Goal: Complete application form: Complete application form

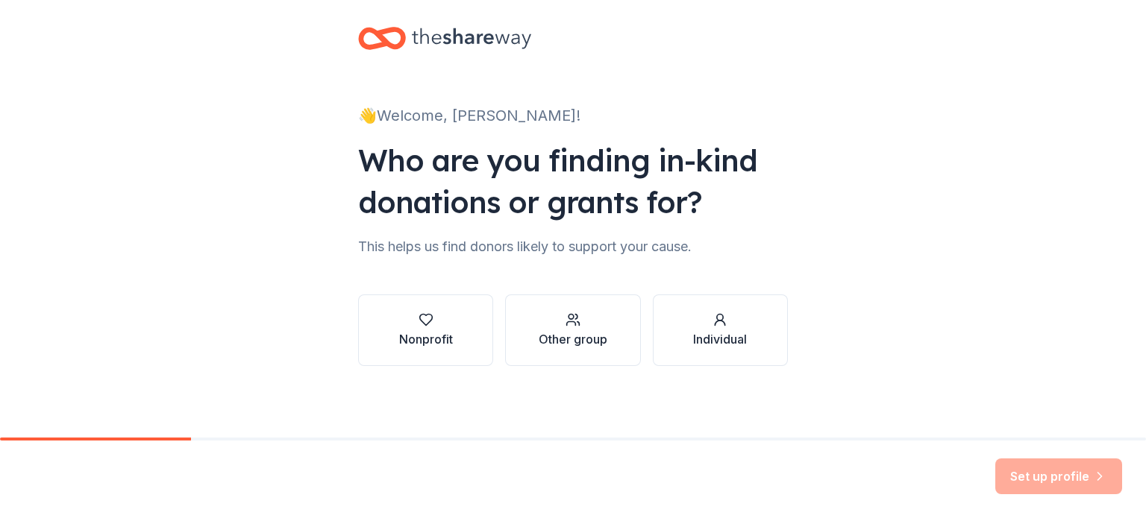
scroll to position [15, 0]
click at [559, 307] on button "Other group" at bounding box center [572, 331] width 135 height 72
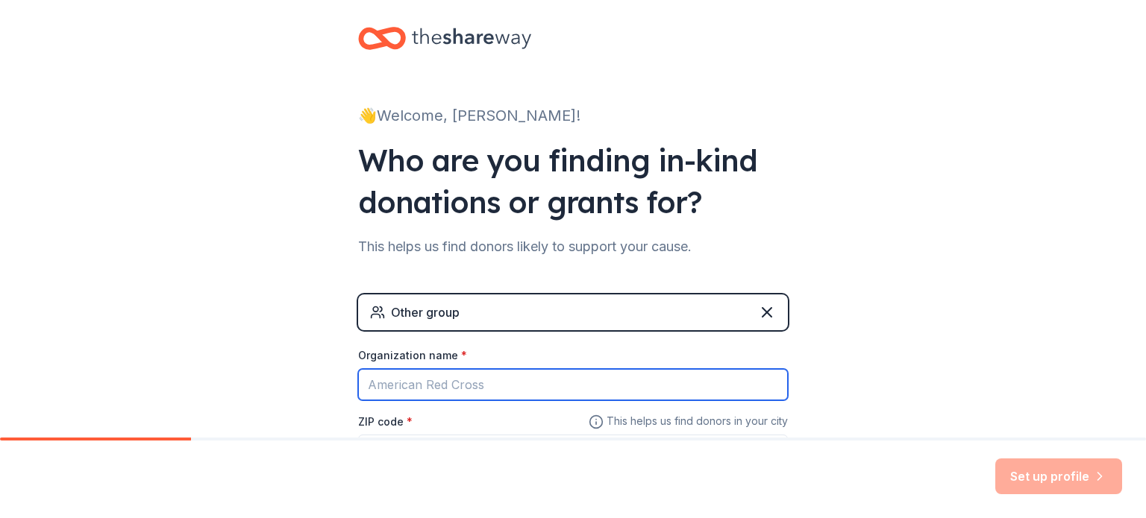
click at [513, 374] on input "Organization name *" at bounding box center [573, 384] width 430 height 31
click at [513, 374] on input "A" at bounding box center [573, 384] width 430 height 31
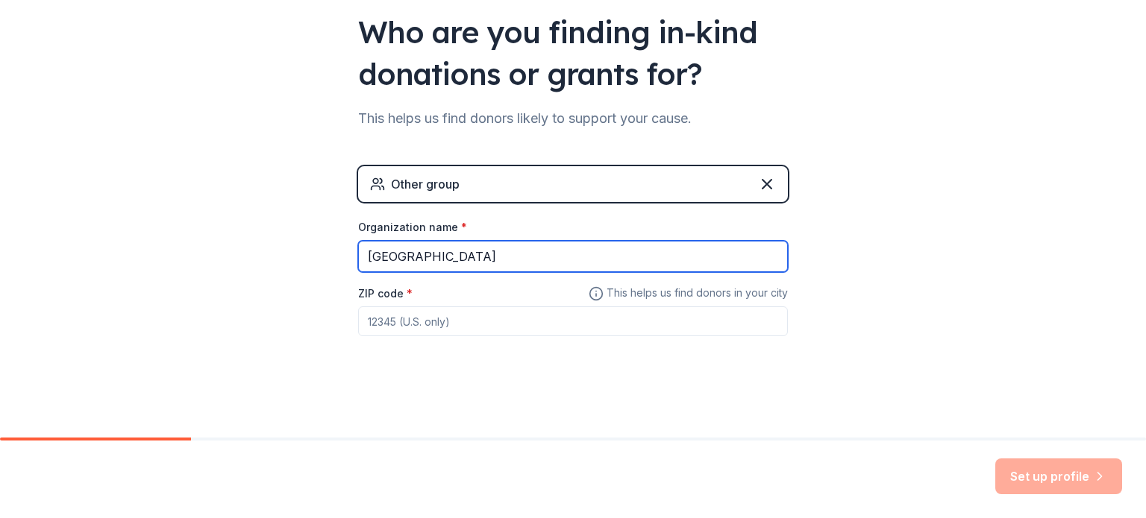
type input "[GEOGRAPHIC_DATA]"
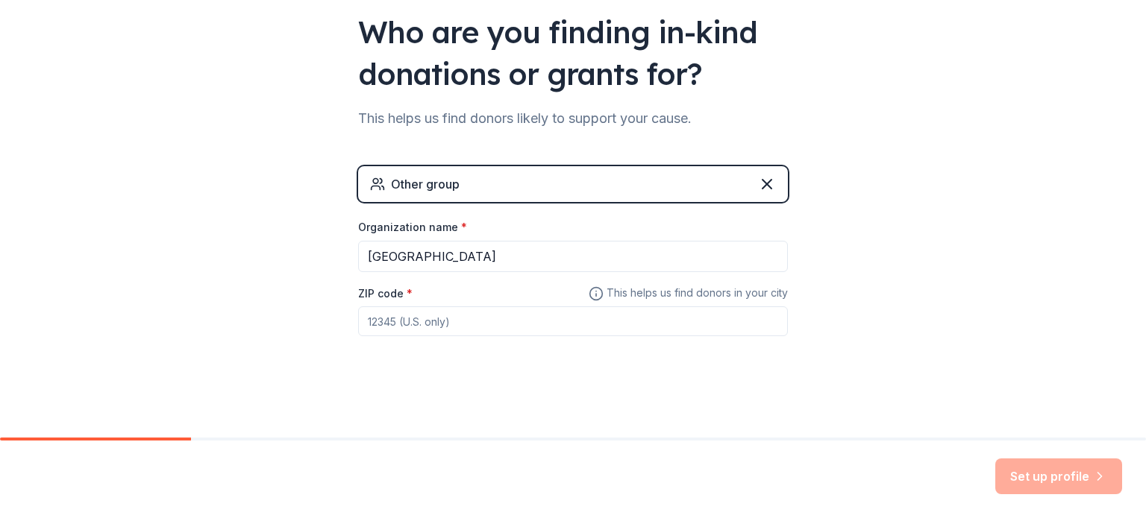
click at [460, 298] on div "ZIP code *" at bounding box center [573, 310] width 430 height 53
click at [444, 321] on input "ZIP code *" at bounding box center [573, 322] width 430 height 30
type input "93010"
click at [1076, 468] on button "Set up profile" at bounding box center [1058, 477] width 127 height 36
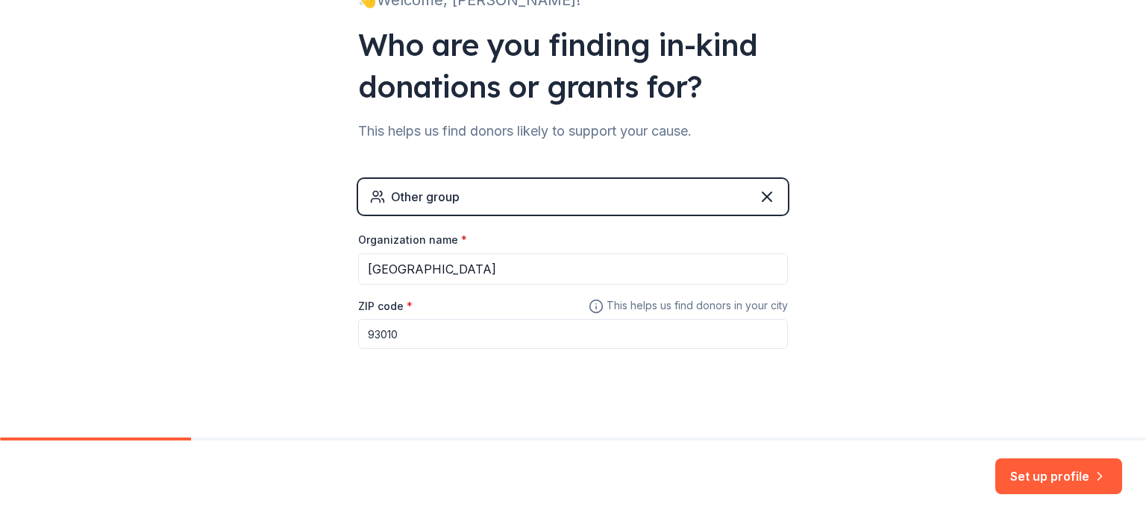
scroll to position [131, 0]
click at [498, 332] on input "93010" at bounding box center [573, 334] width 430 height 30
type input "93003"
click at [1080, 488] on button "Set up profile" at bounding box center [1058, 477] width 127 height 36
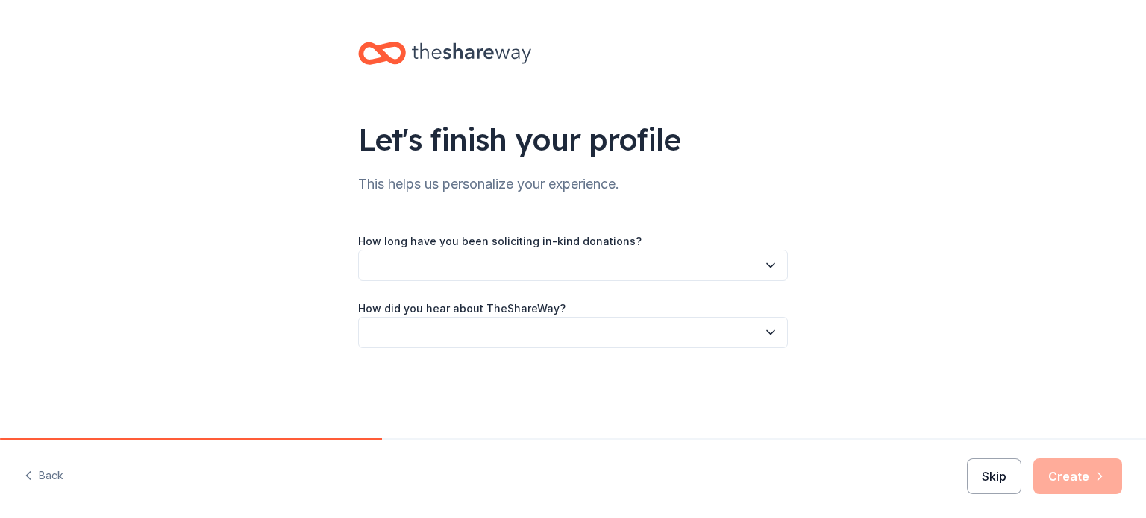
click at [979, 475] on button "Skip" at bounding box center [994, 477] width 54 height 36
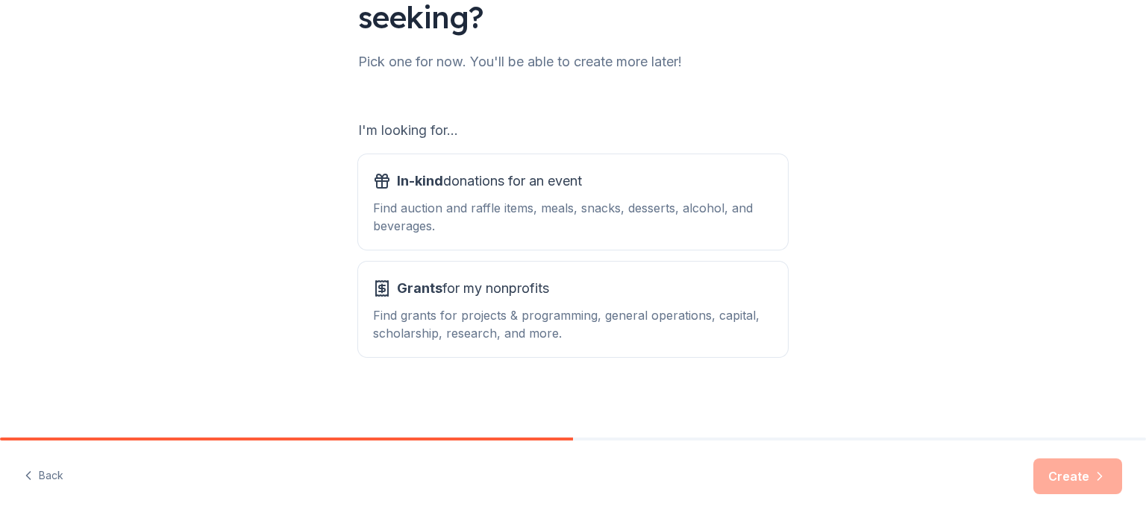
scroll to position [163, 0]
click at [659, 225] on div "Find auction and raffle items, meals, snacks, desserts, alcohol, and beverages." at bounding box center [573, 218] width 400 height 36
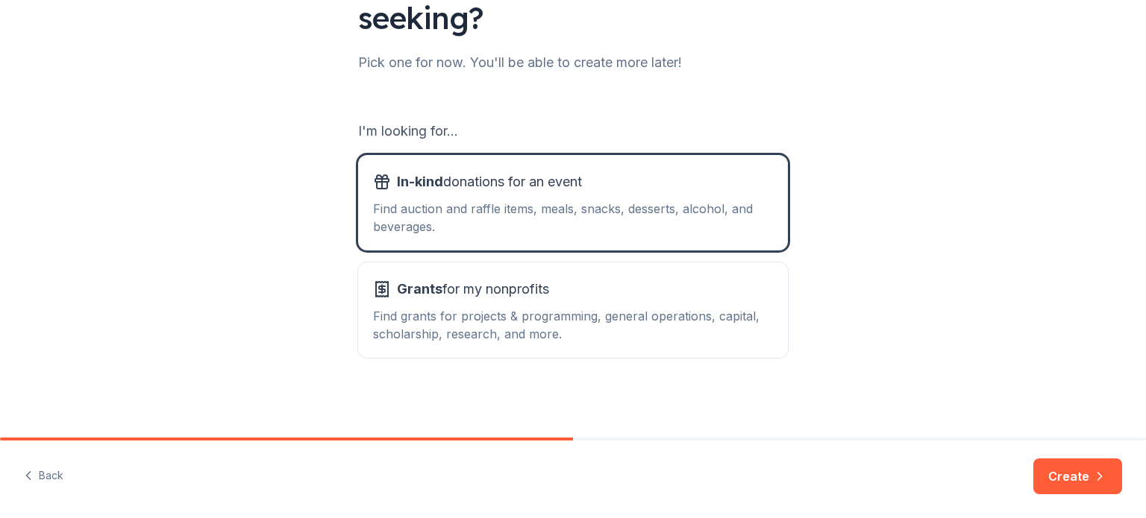
scroll to position [164, 0]
click at [1078, 486] on button "Create" at bounding box center [1077, 477] width 89 height 36
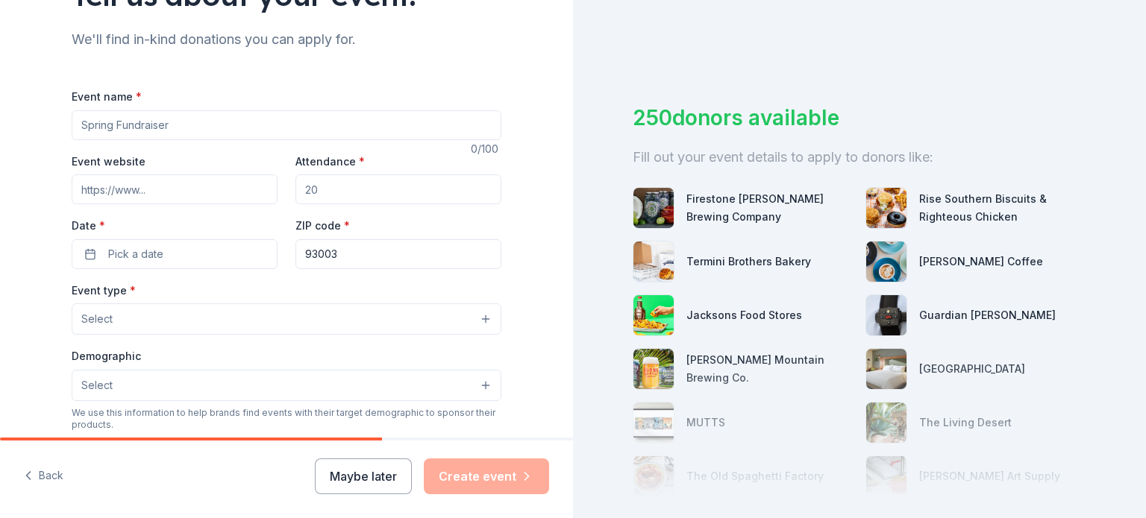
scroll to position [152, 0]
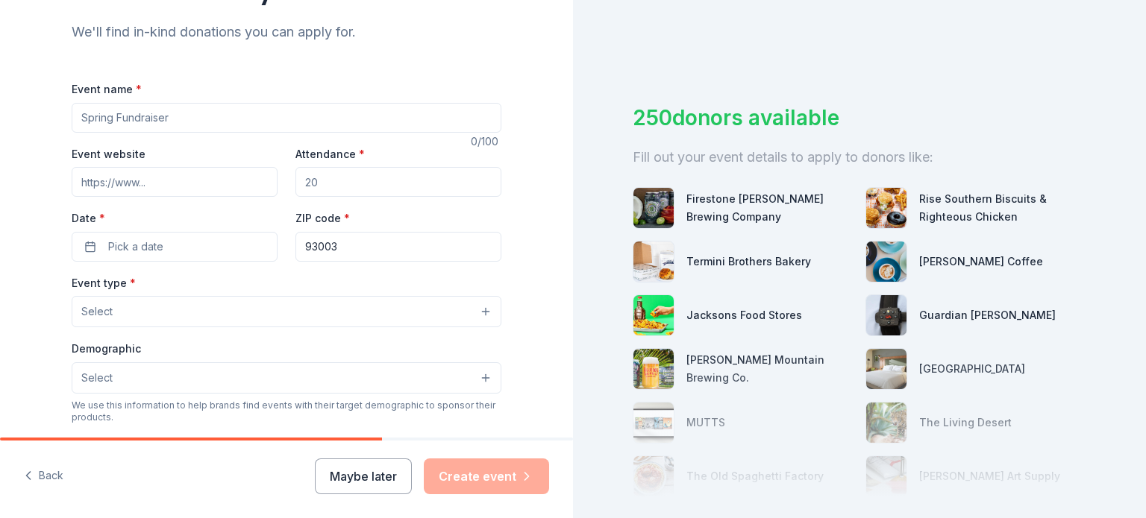
click at [353, 495] on div "Back Maybe later Create event" at bounding box center [286, 480] width 573 height 78
click at [351, 492] on button "Maybe later" at bounding box center [363, 477] width 97 height 36
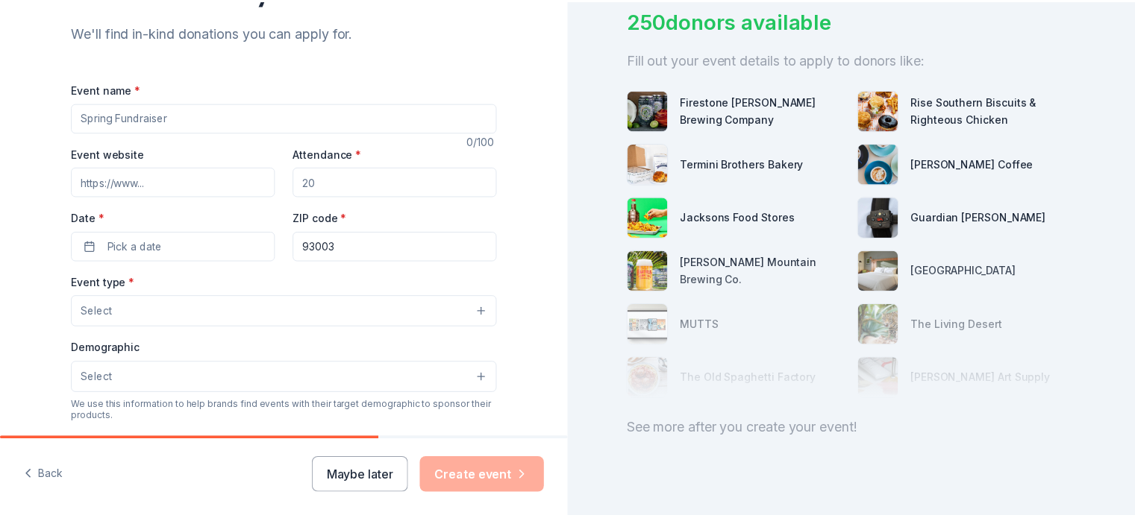
scroll to position [134, 0]
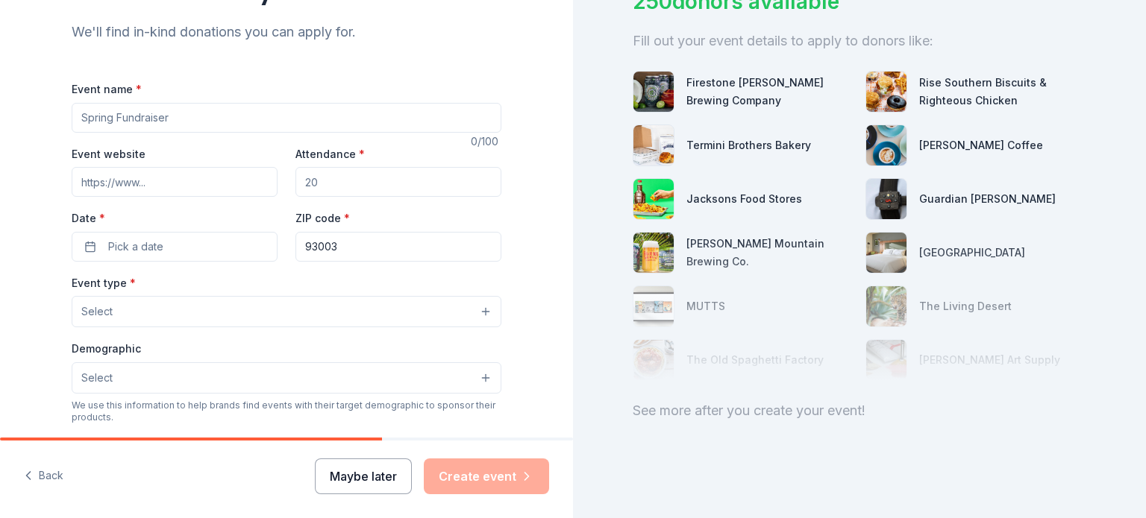
click at [363, 491] on button "Maybe later" at bounding box center [363, 477] width 97 height 36
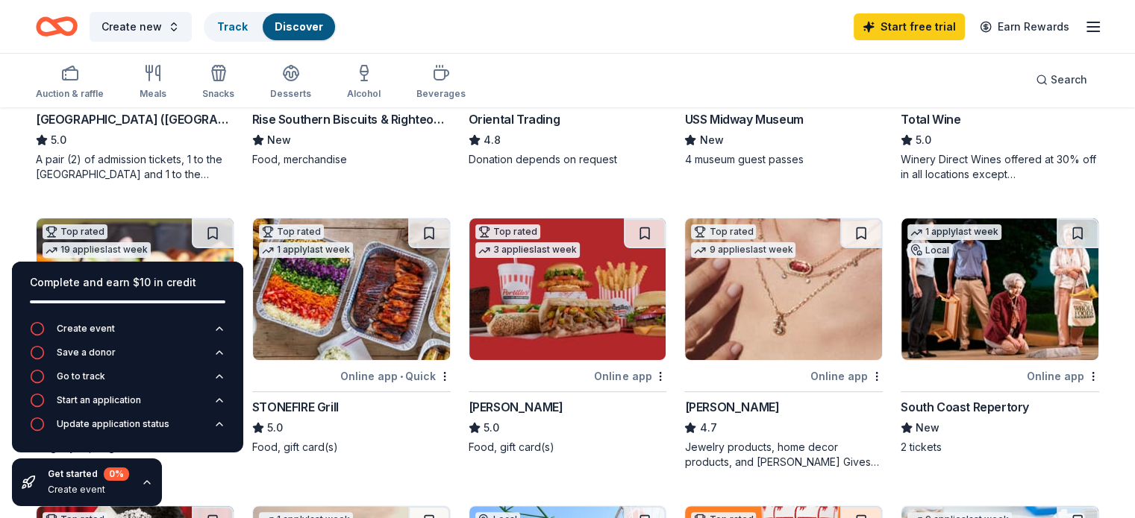
scroll to position [307, 0]
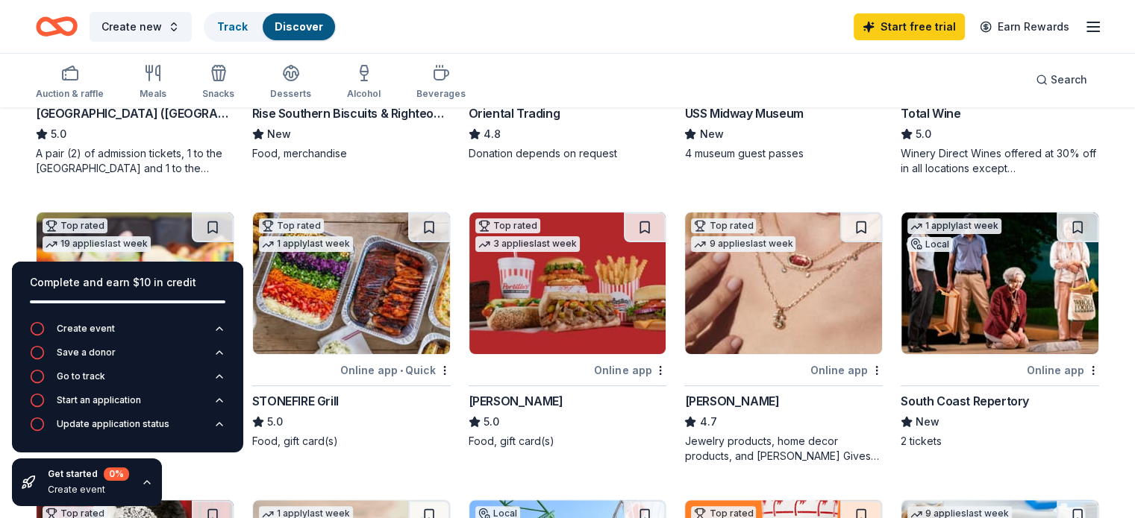
click at [146, 486] on icon "button" at bounding box center [147, 483] width 12 height 12
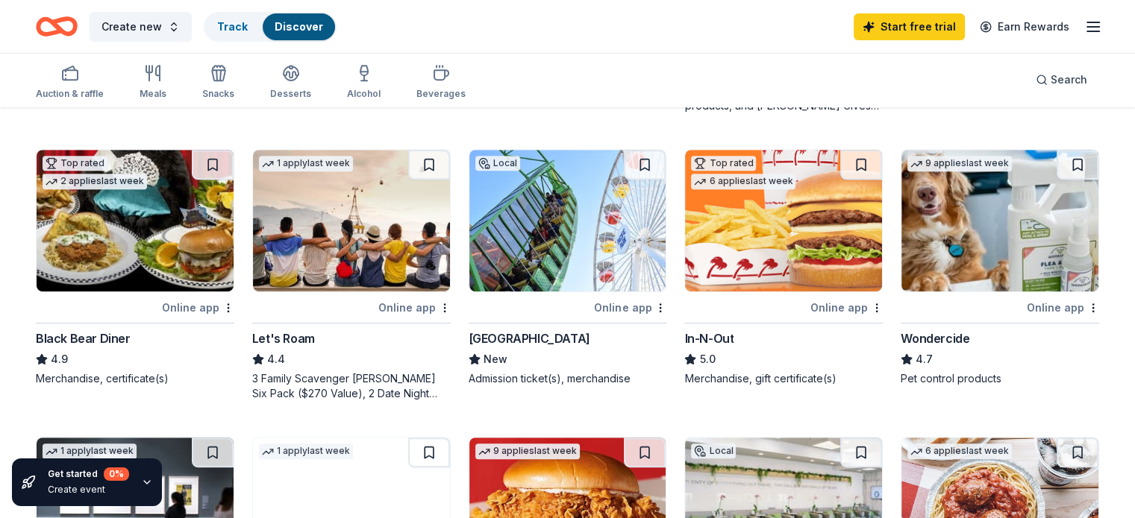
scroll to position [680, 0]
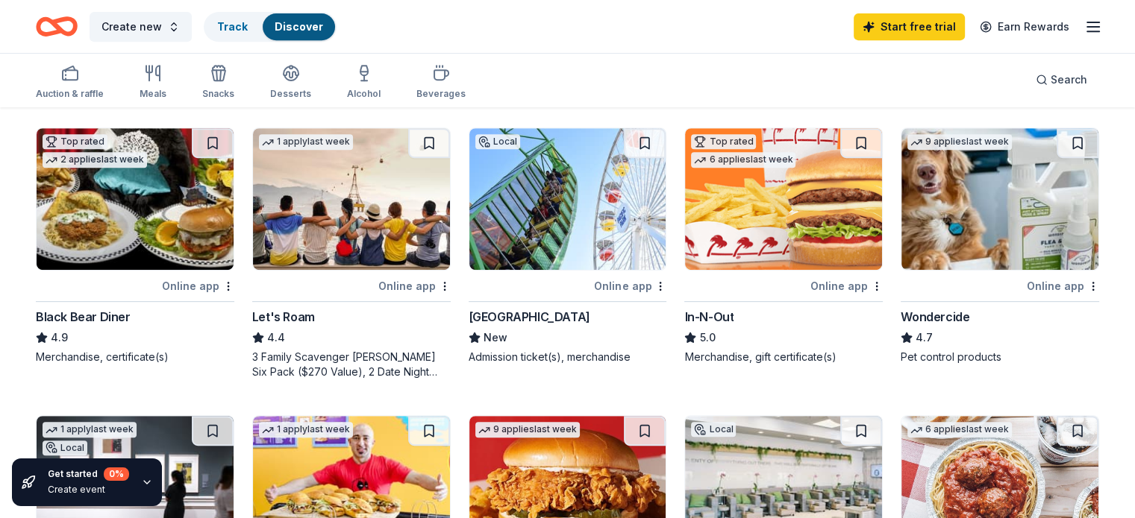
click at [742, 272] on div "Top rated 6 applies last week Online app In-N-Out 5.0 Merchandise, gift certifi…" at bounding box center [783, 246] width 198 height 237
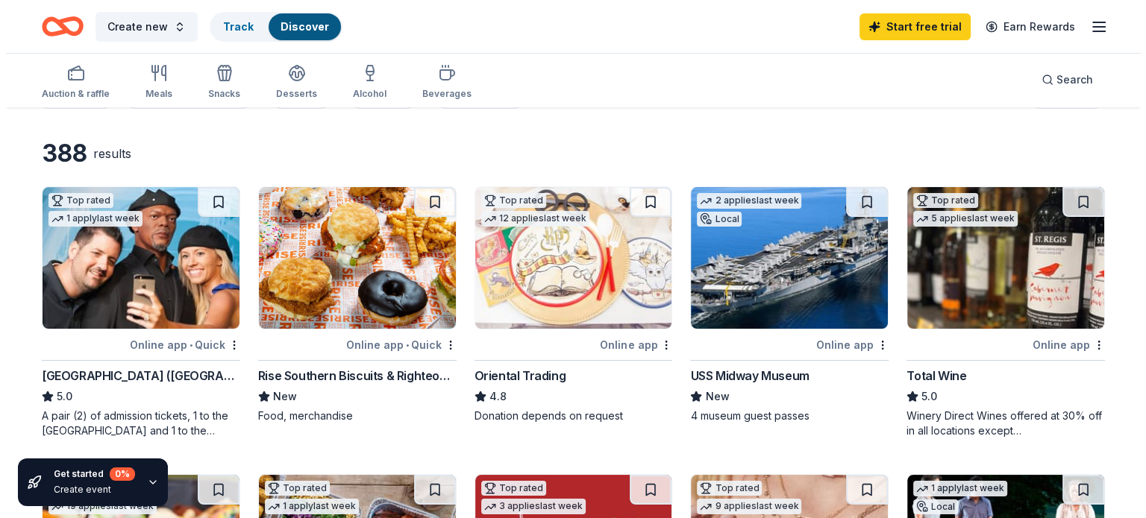
scroll to position [0, 0]
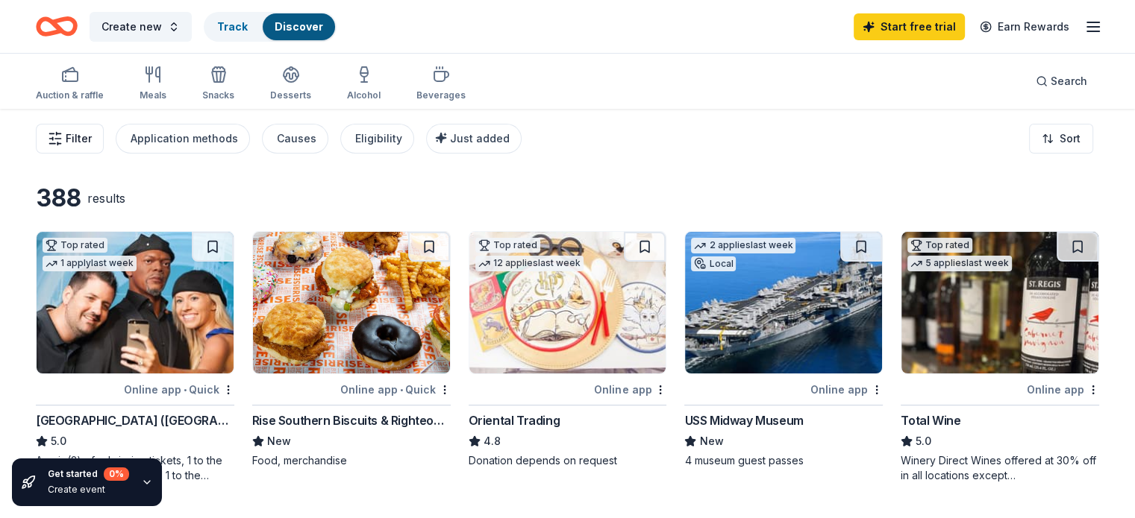
click at [92, 131] on span "Filter" at bounding box center [79, 139] width 26 height 18
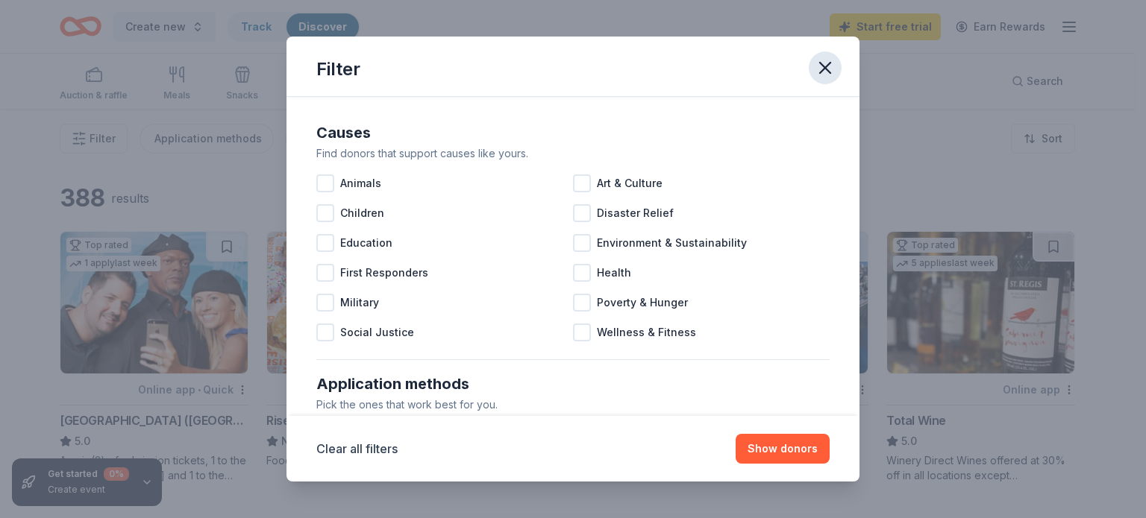
click at [831, 64] on icon "button" at bounding box center [825, 67] width 21 height 21
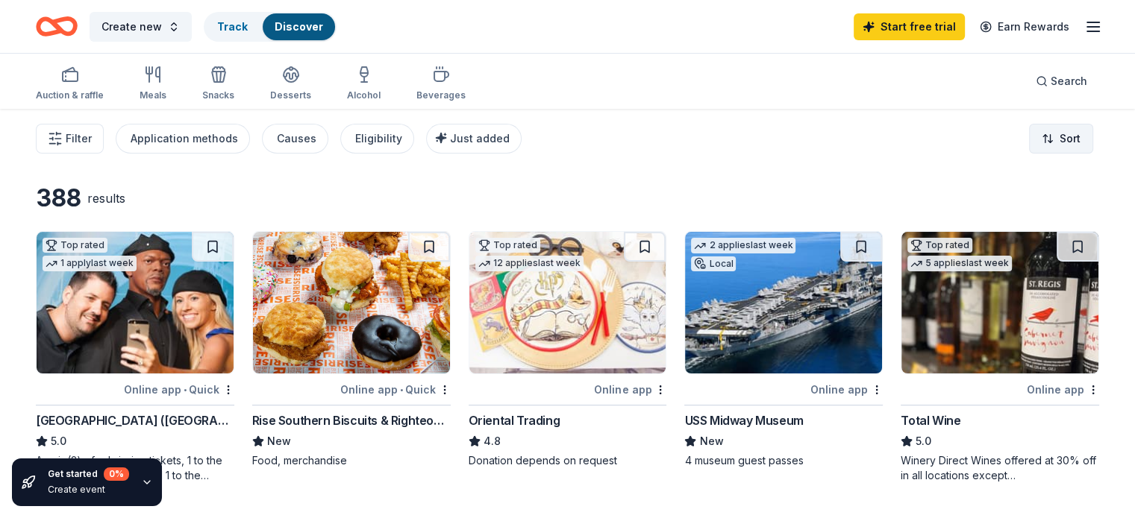
click at [1060, 140] on html "Create new Track Discover Start free trial Earn Rewards Auction & raffle Meals …" at bounding box center [567, 259] width 1135 height 518
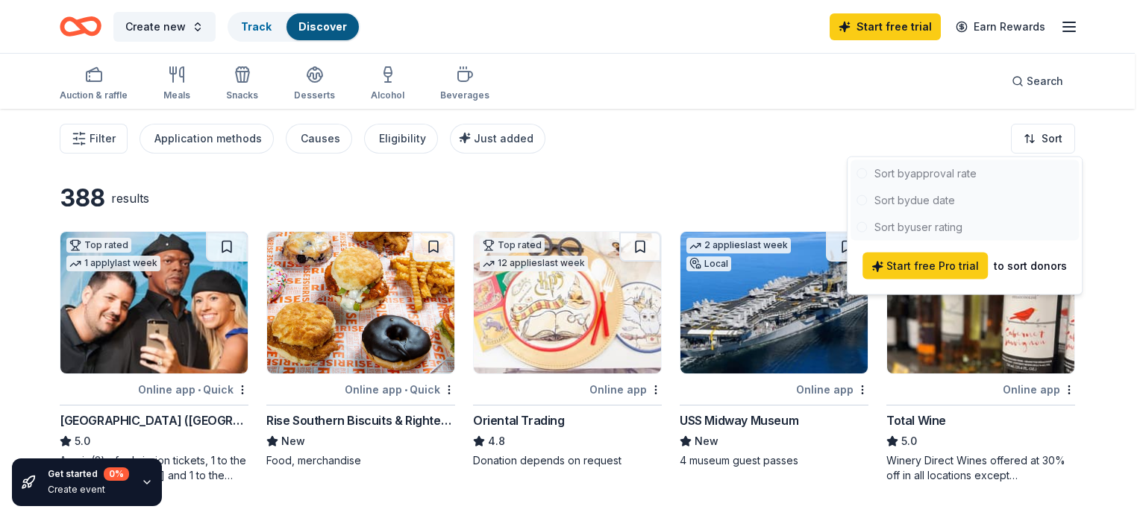
click at [894, 168] on div at bounding box center [964, 200] width 228 height 81
click at [881, 129] on html "Create new Track Discover Start free trial Earn Rewards Auction & raffle Meals …" at bounding box center [573, 259] width 1146 height 518
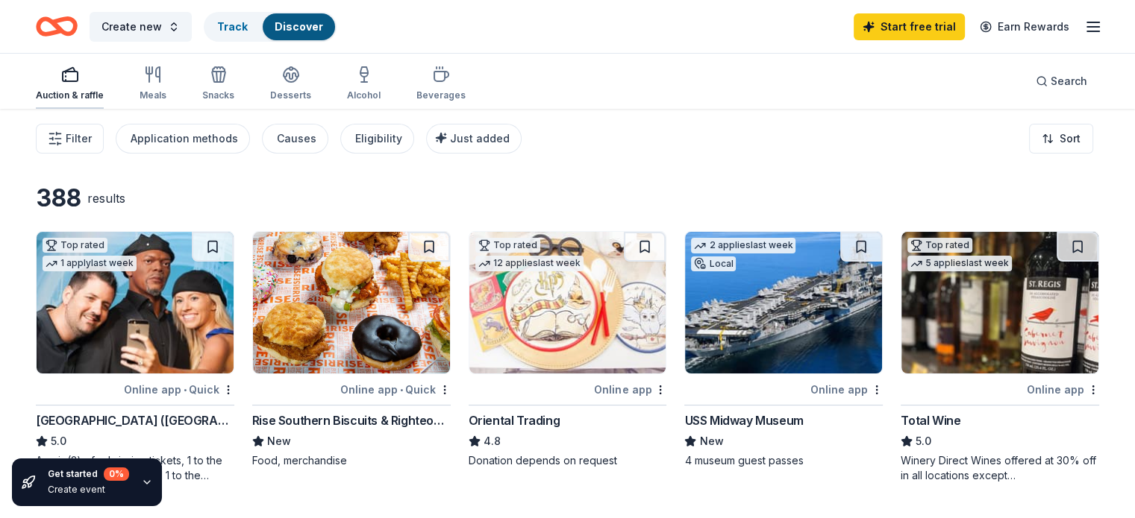
click at [102, 72] on div "button" at bounding box center [70, 75] width 68 height 18
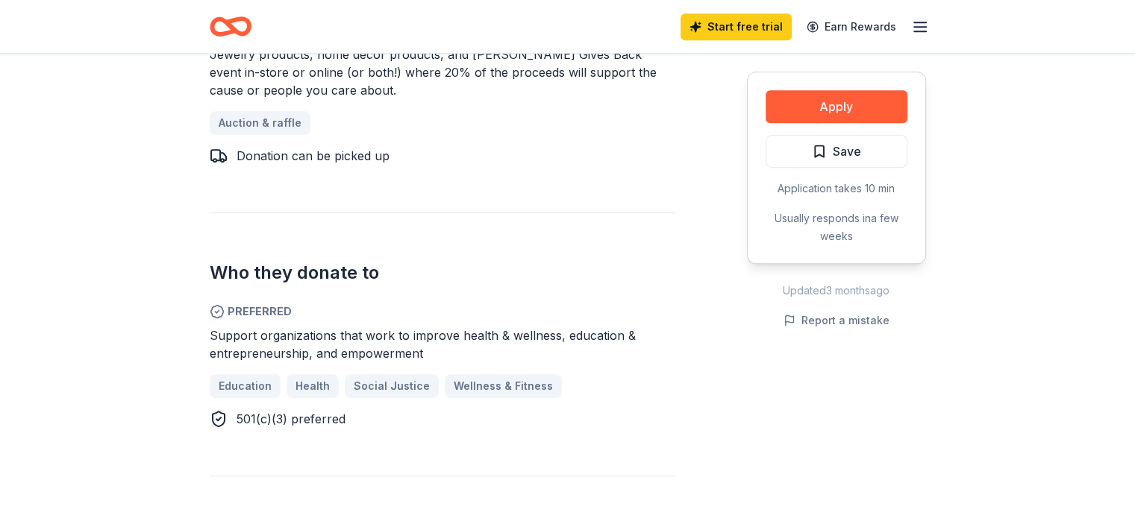
scroll to position [774, 0]
click at [833, 98] on button "Apply" at bounding box center [836, 106] width 142 height 33
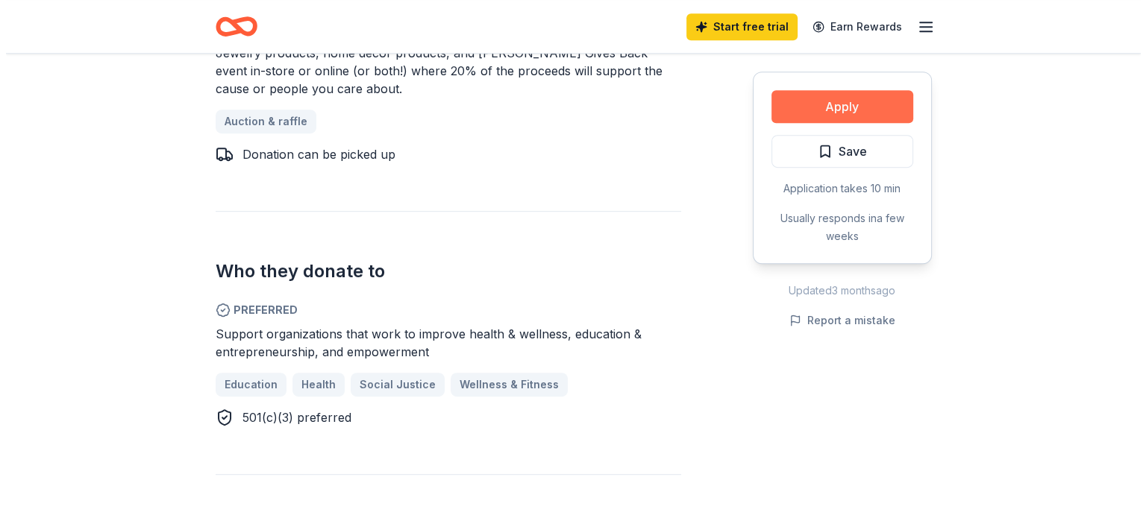
scroll to position [795, 0]
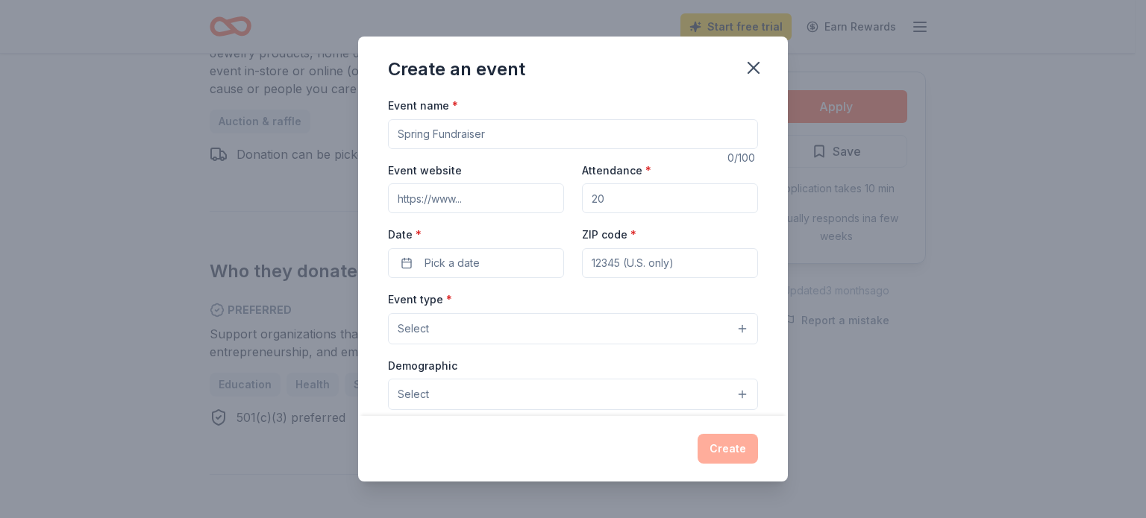
click at [525, 137] on input "Event name *" at bounding box center [573, 134] width 370 height 30
type input "A"
type input "Pachanga"
click at [609, 205] on input "Attendance *" at bounding box center [670, 199] width 176 height 30
type input "300"
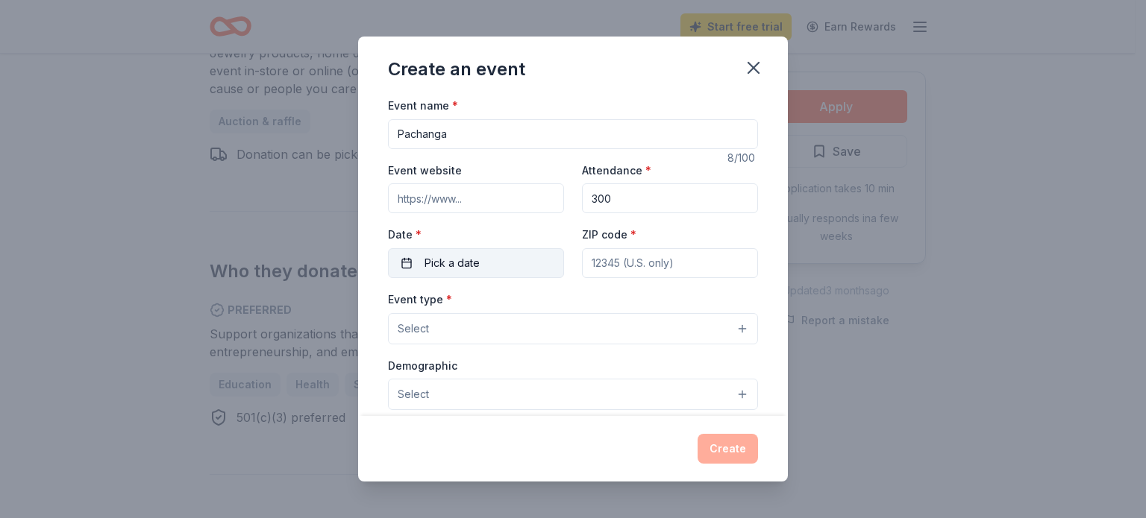
click at [480, 255] on button "Pick a date" at bounding box center [476, 263] width 176 height 30
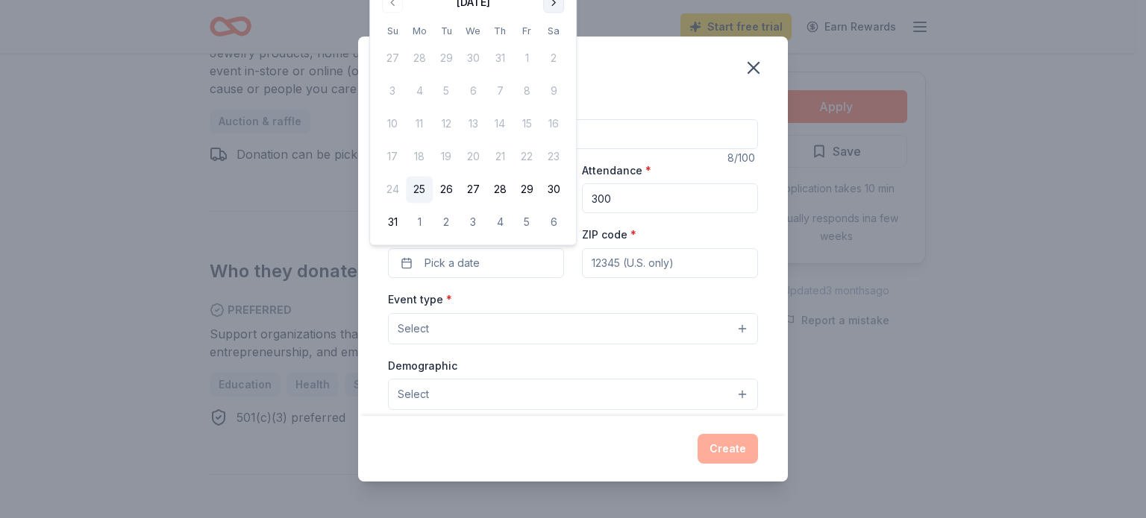
click at [552, 10] on button "Go to next month" at bounding box center [553, 2] width 21 height 21
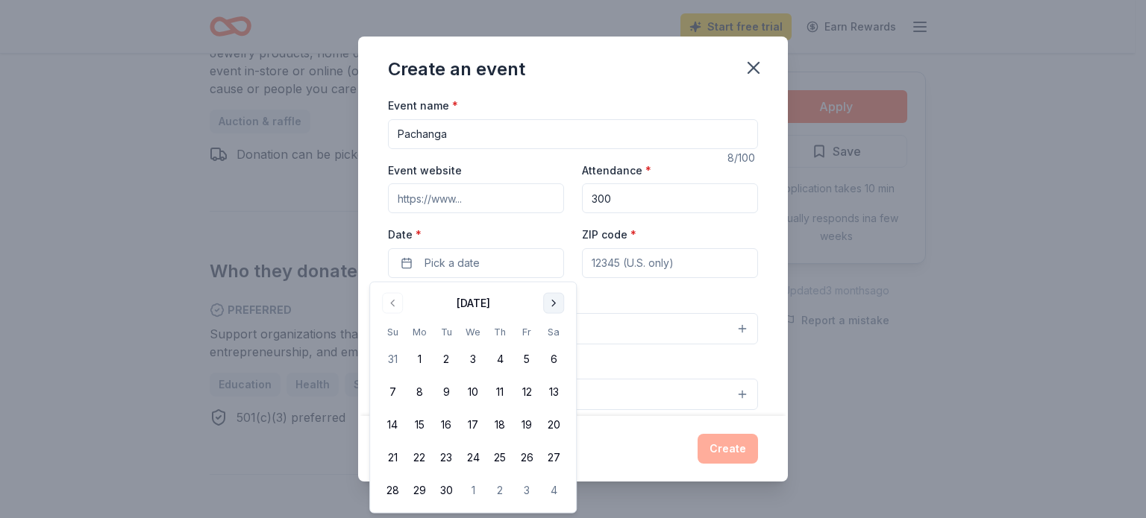
click at [555, 301] on button "Go to next month" at bounding box center [553, 303] width 21 height 21
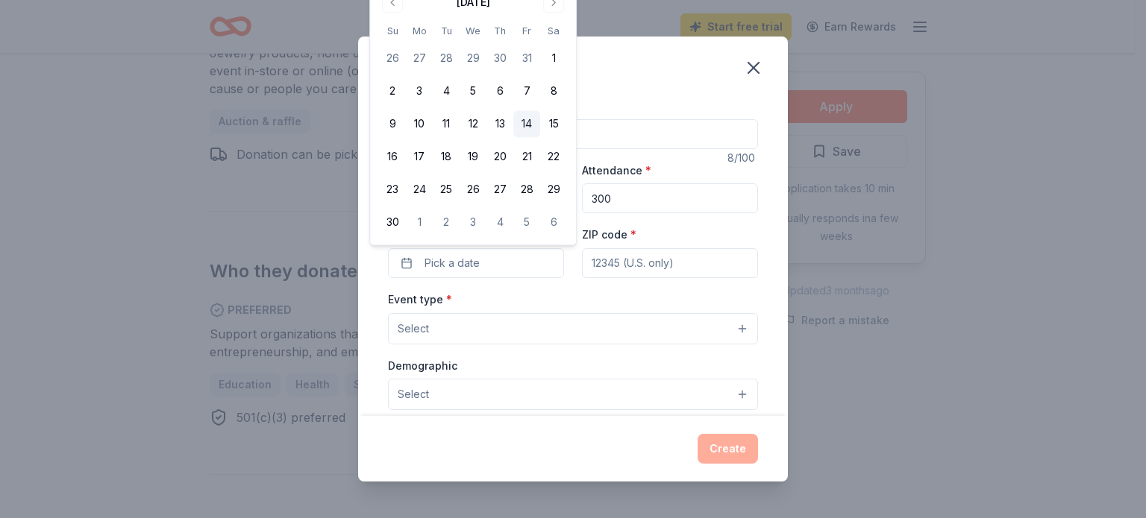
click at [528, 130] on button "14" at bounding box center [526, 124] width 27 height 27
click at [650, 273] on input "ZIP code *" at bounding box center [670, 263] width 176 height 30
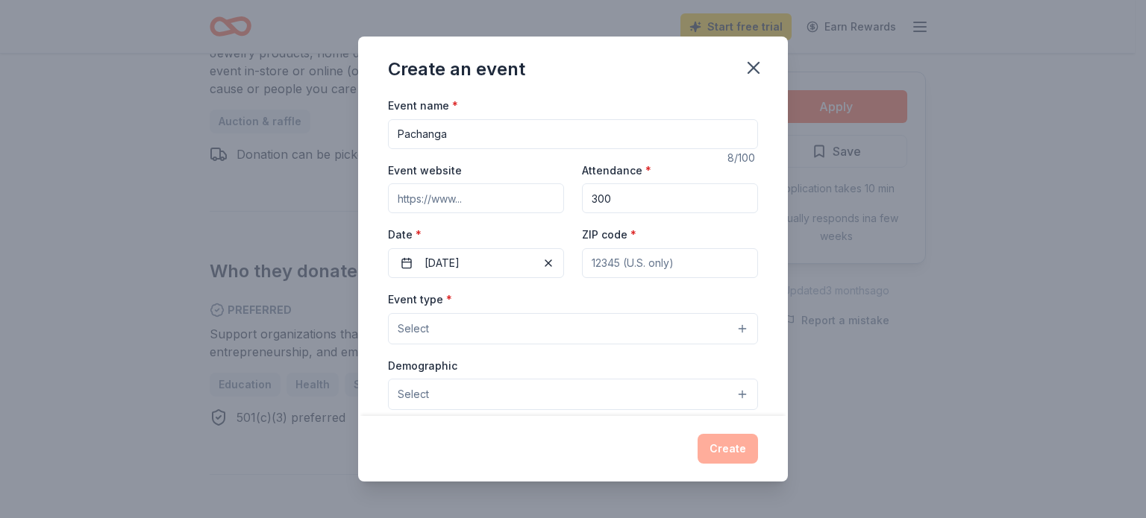
type input "93003"
click at [516, 329] on button "Select" at bounding box center [573, 328] width 370 height 31
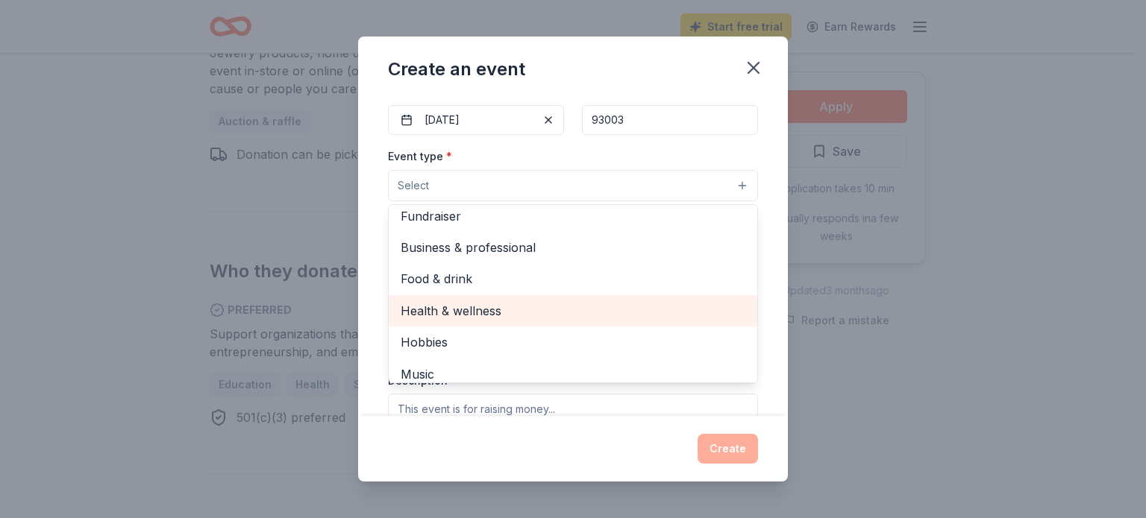
scroll to position [9, 0]
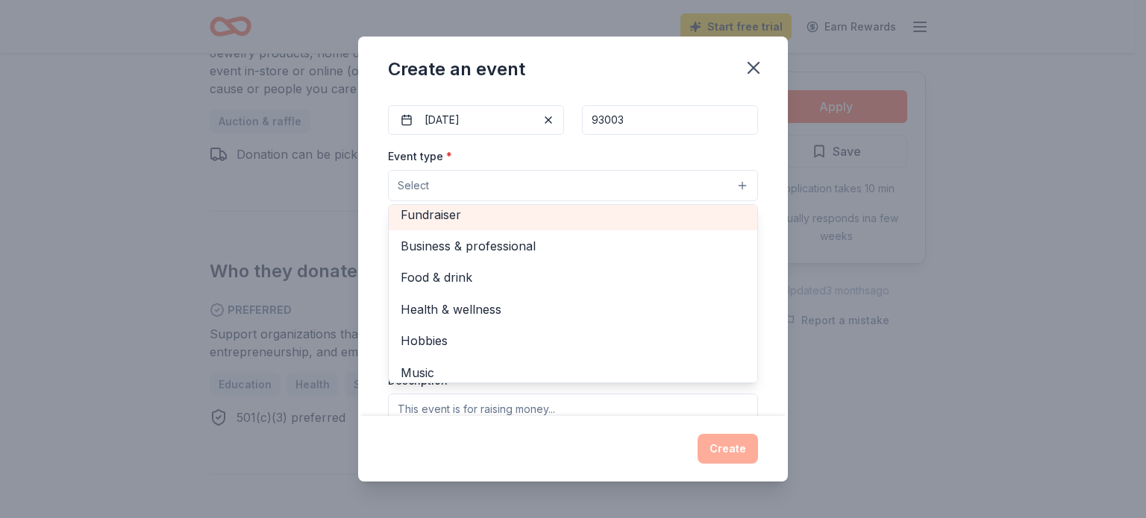
click at [469, 210] on span "Fundraiser" at bounding box center [573, 214] width 345 height 19
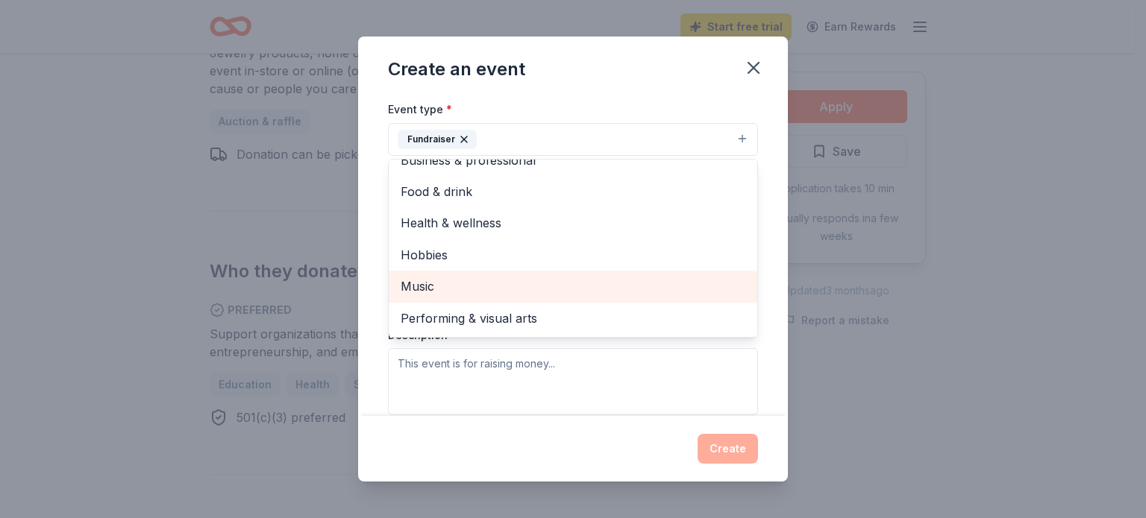
scroll to position [194, 0]
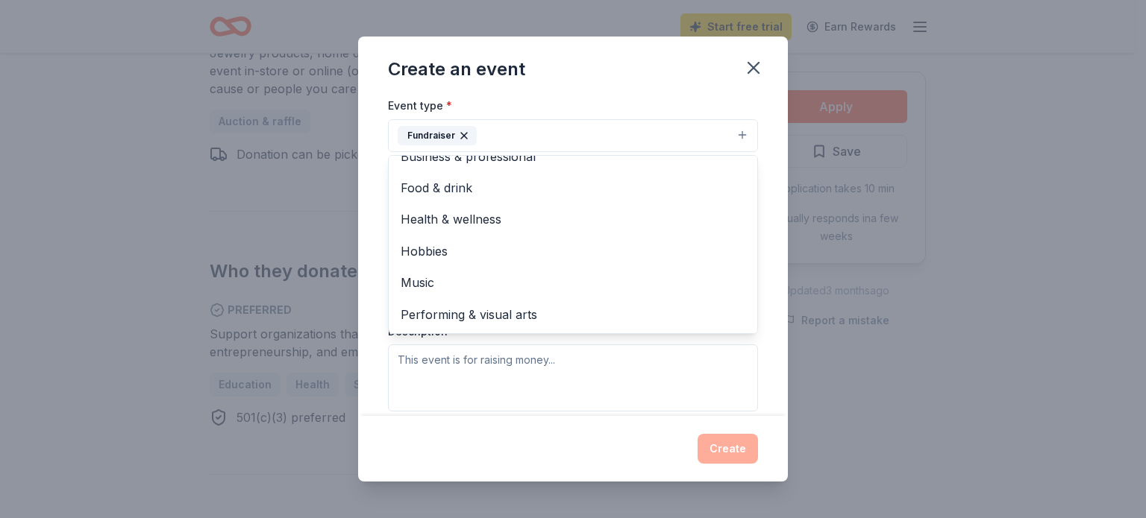
click at [770, 298] on div "Event name * Pachanga 8 /100 Event website Attendance * 300 Date * [DATE] ZIP c…" at bounding box center [573, 256] width 430 height 320
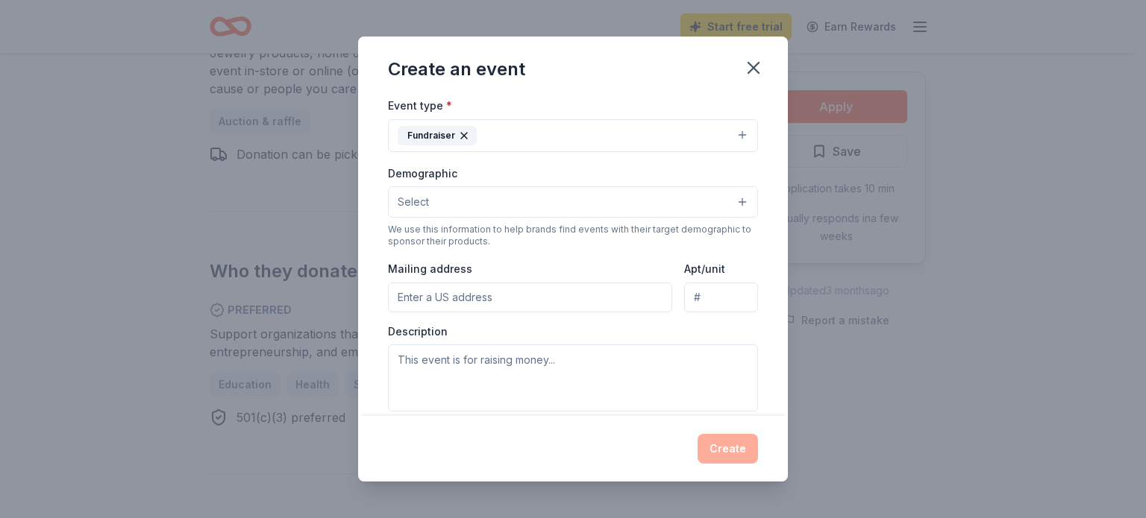
click at [585, 292] on input "Mailing address" at bounding box center [530, 298] width 284 height 30
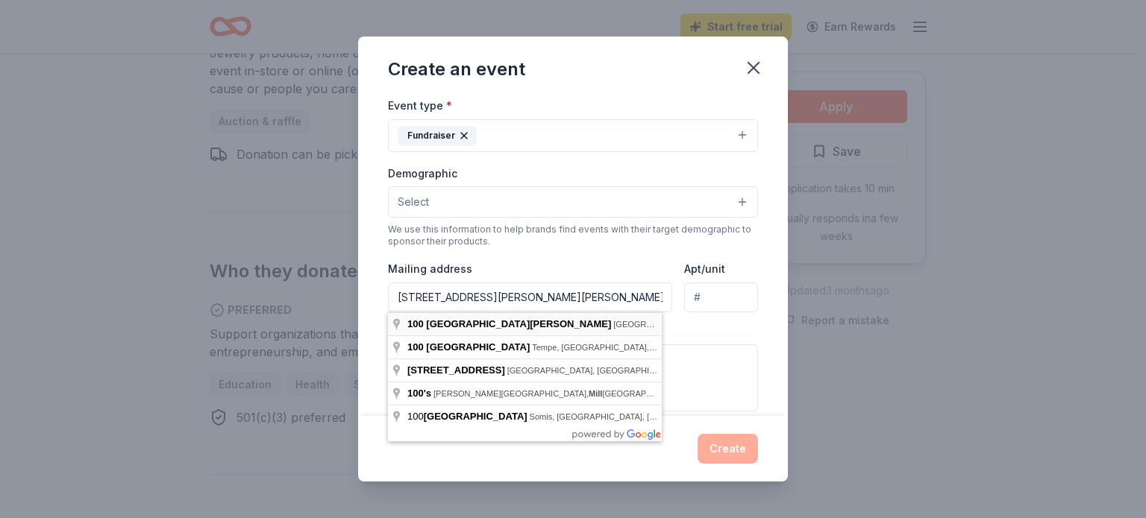
type input "[STREET_ADDRESS][PERSON_NAME][PERSON_NAME]"
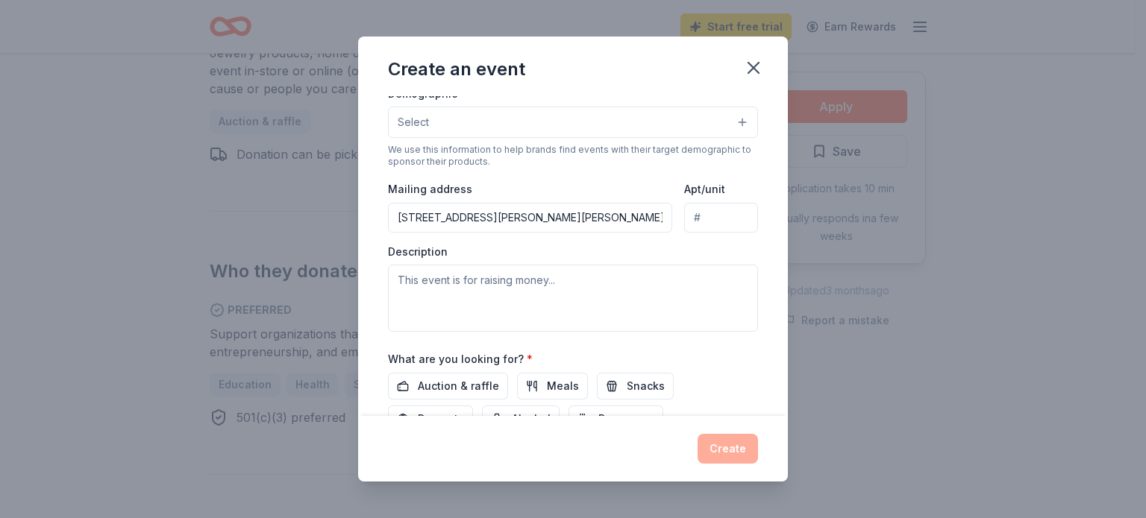
scroll to position [275, 0]
click at [37, 270] on div "Create an event Event name * Pachanga 8 /100 Event website Attendance * 300 Dat…" at bounding box center [573, 259] width 1146 height 518
click at [504, 262] on div "Description" at bounding box center [573, 288] width 370 height 88
paste textarea "Pachanga is a community event we host each year for our families. During this e…"
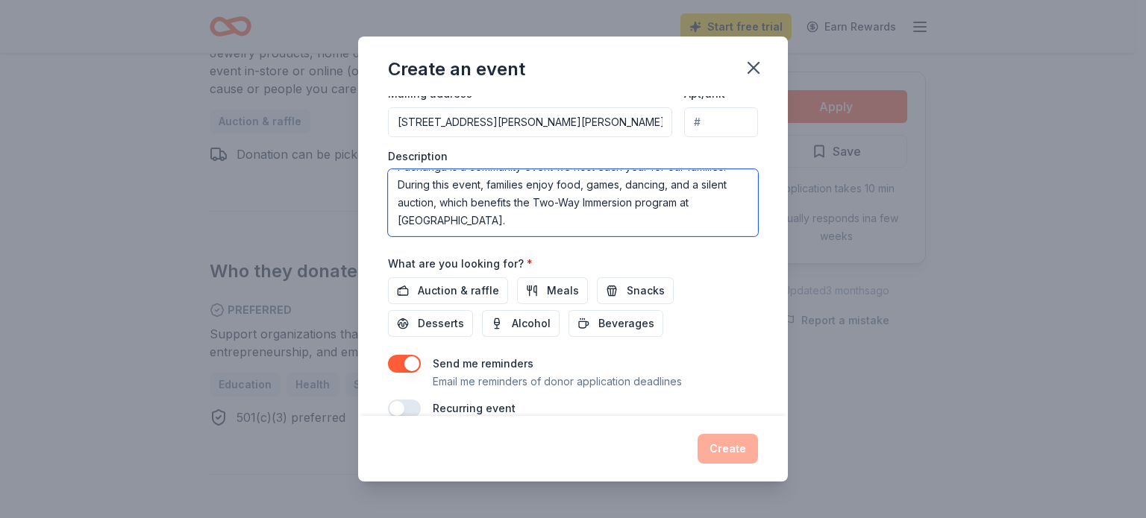
scroll to position [394, 0]
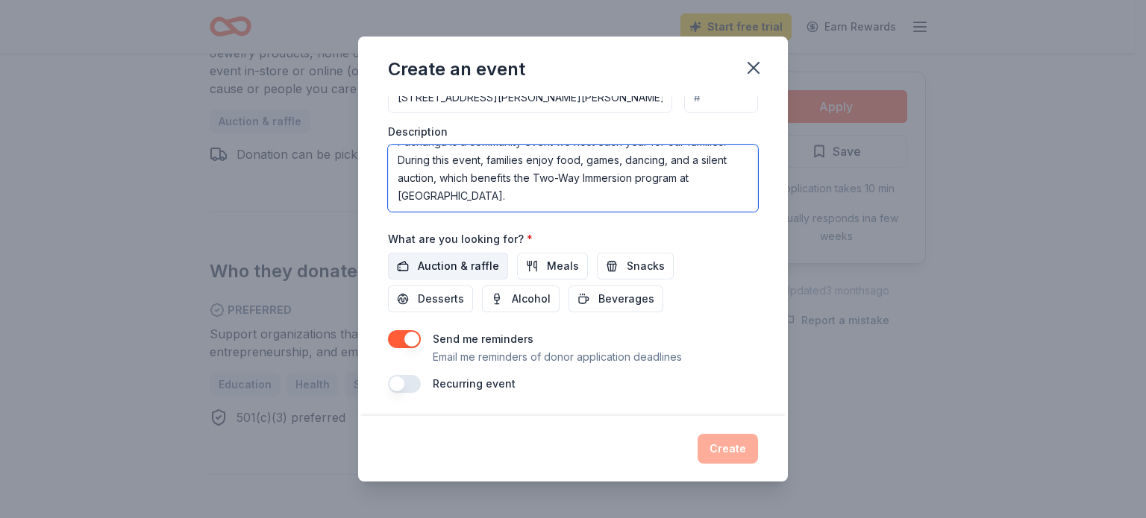
type textarea "Pachanga is a community event we host each year for our families. During this e…"
click at [463, 265] on span "Auction & raffle" at bounding box center [458, 266] width 81 height 18
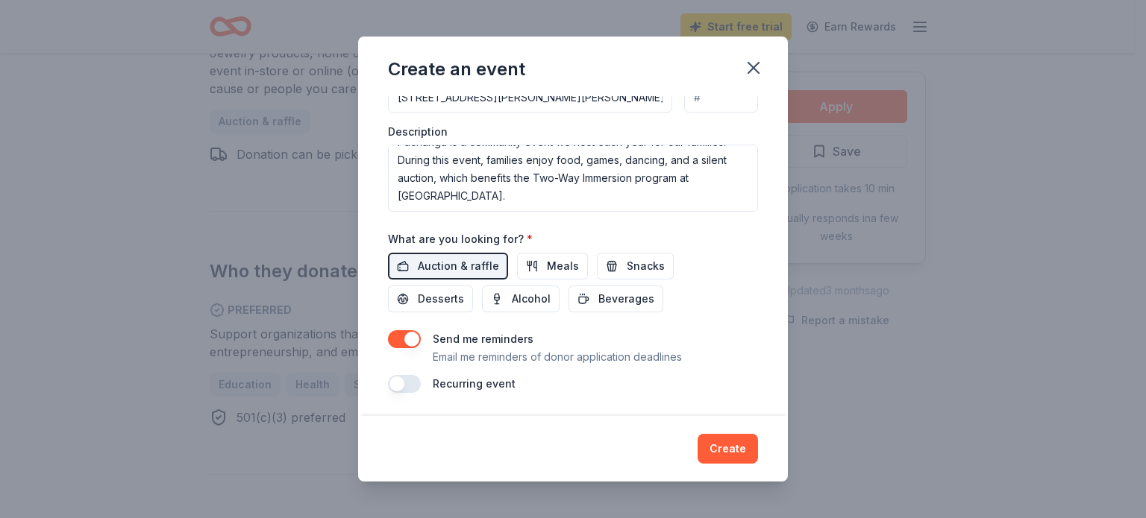
click at [412, 333] on button "button" at bounding box center [404, 339] width 33 height 18
click at [746, 433] on div "Create" at bounding box center [573, 449] width 430 height 66
click at [740, 437] on button "Create" at bounding box center [727, 449] width 60 height 30
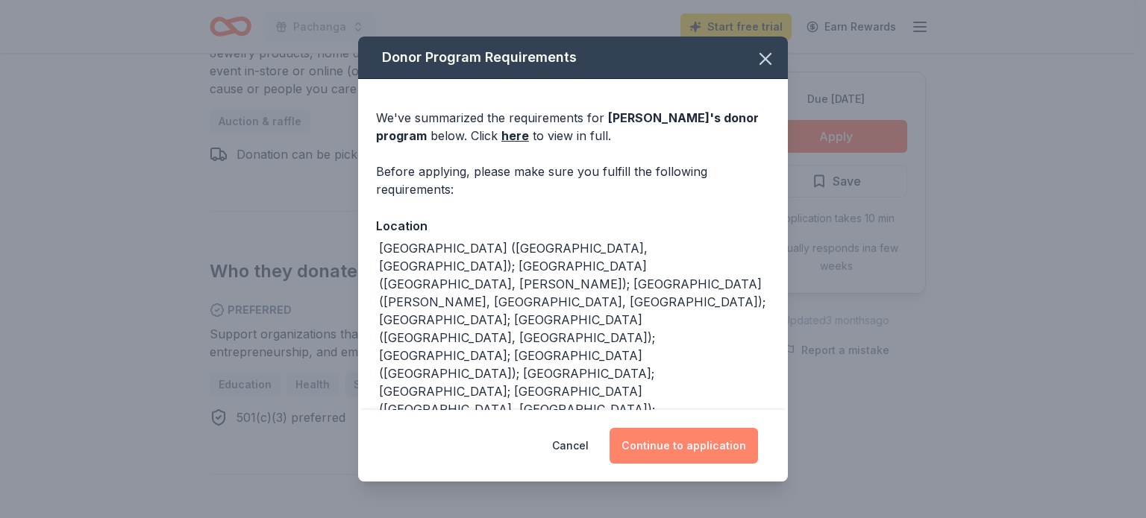
click at [680, 435] on button "Continue to application" at bounding box center [683, 446] width 148 height 36
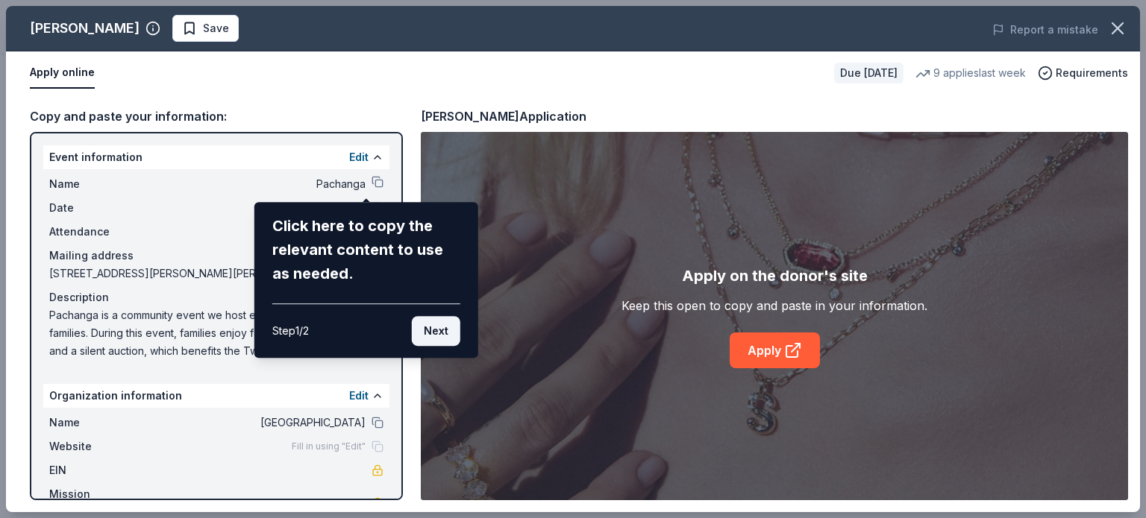
click at [442, 325] on button "Next" at bounding box center [436, 331] width 48 height 30
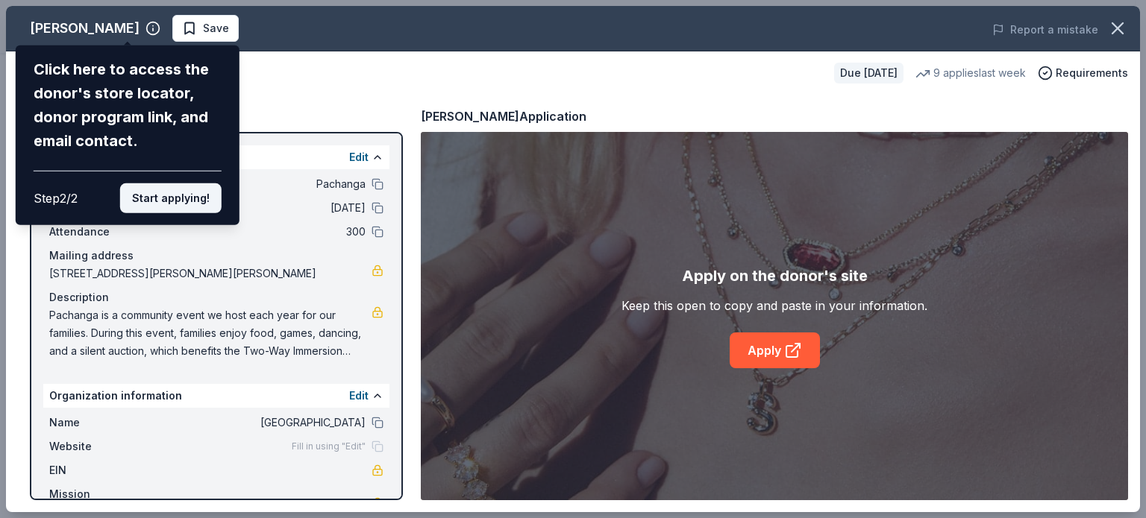
click at [191, 205] on button "Start applying!" at bounding box center [170, 199] width 101 height 30
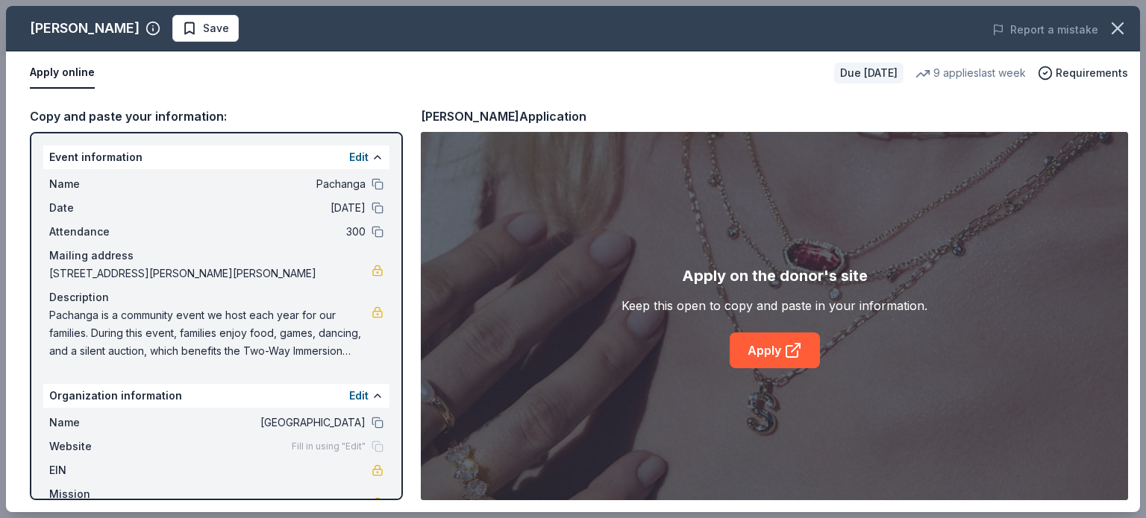
scroll to position [39, 0]
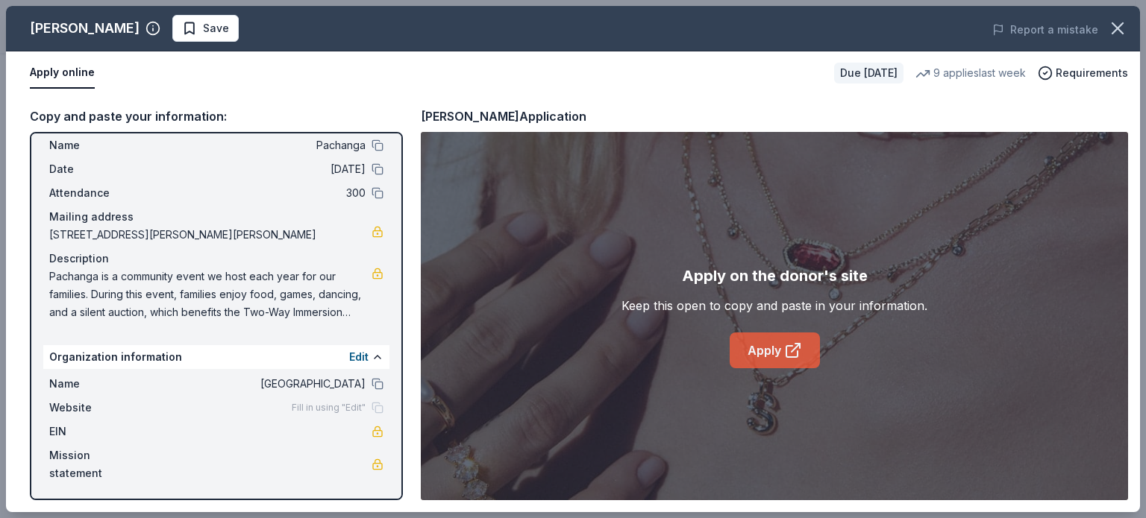
click at [774, 336] on link "Apply" at bounding box center [775, 351] width 90 height 36
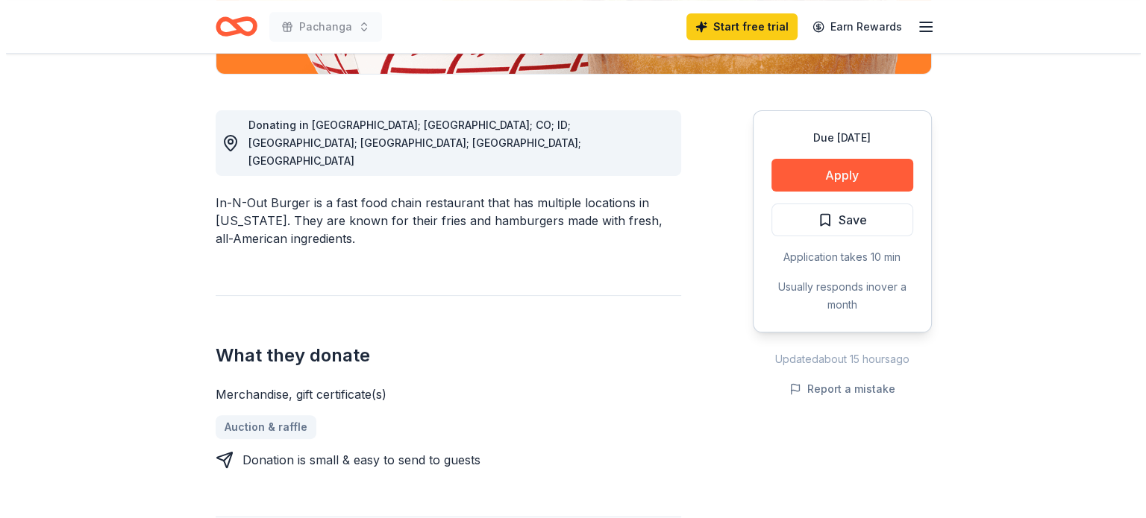
scroll to position [381, 0]
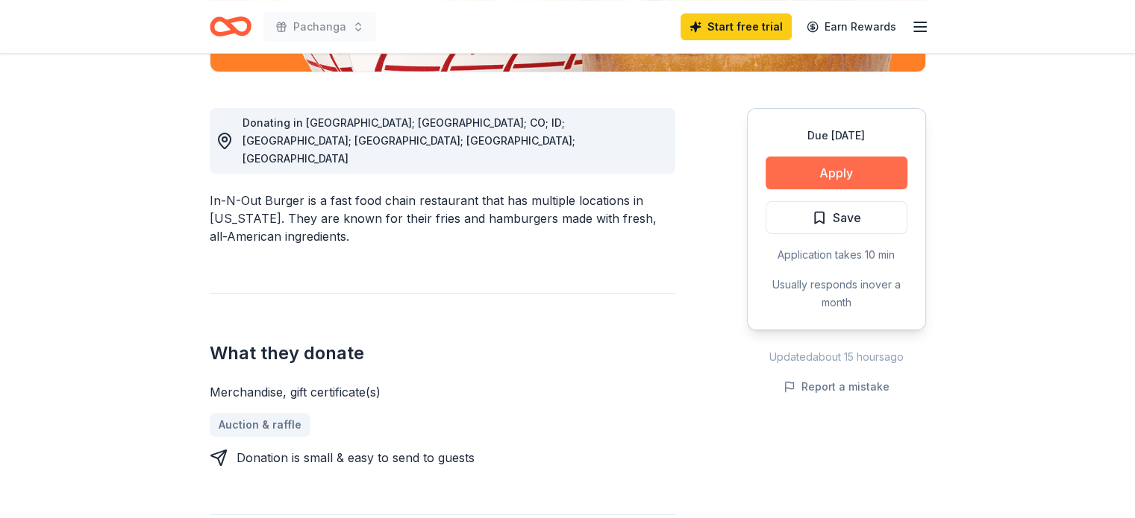
click at [871, 172] on button "Apply" at bounding box center [836, 173] width 142 height 33
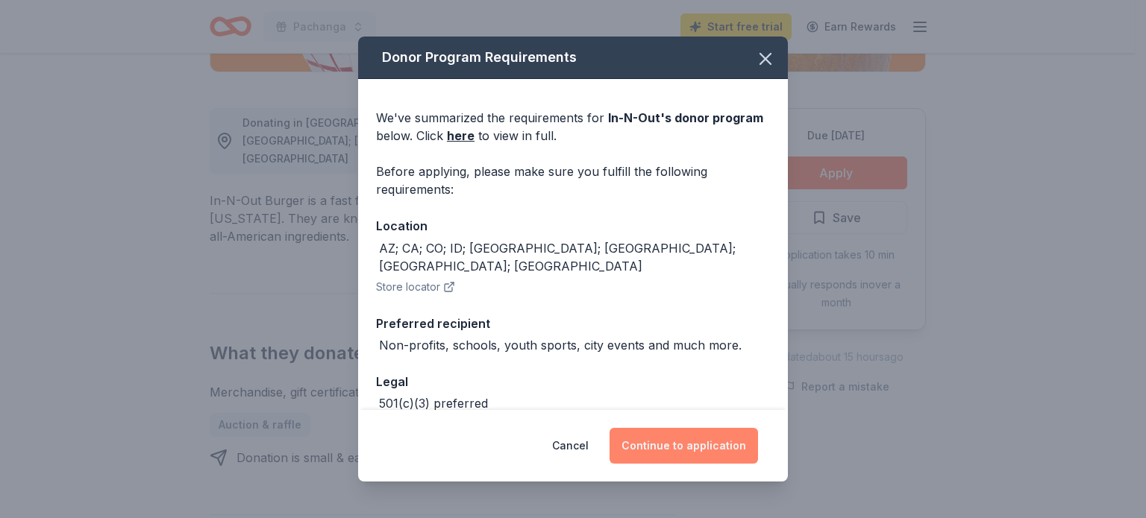
click at [715, 445] on button "Continue to application" at bounding box center [683, 446] width 148 height 36
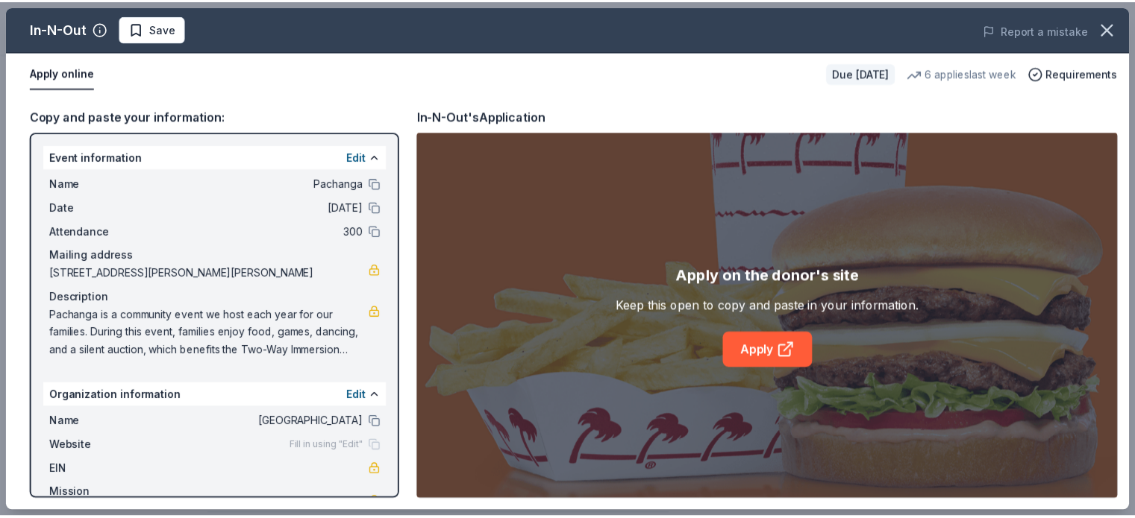
scroll to position [39, 0]
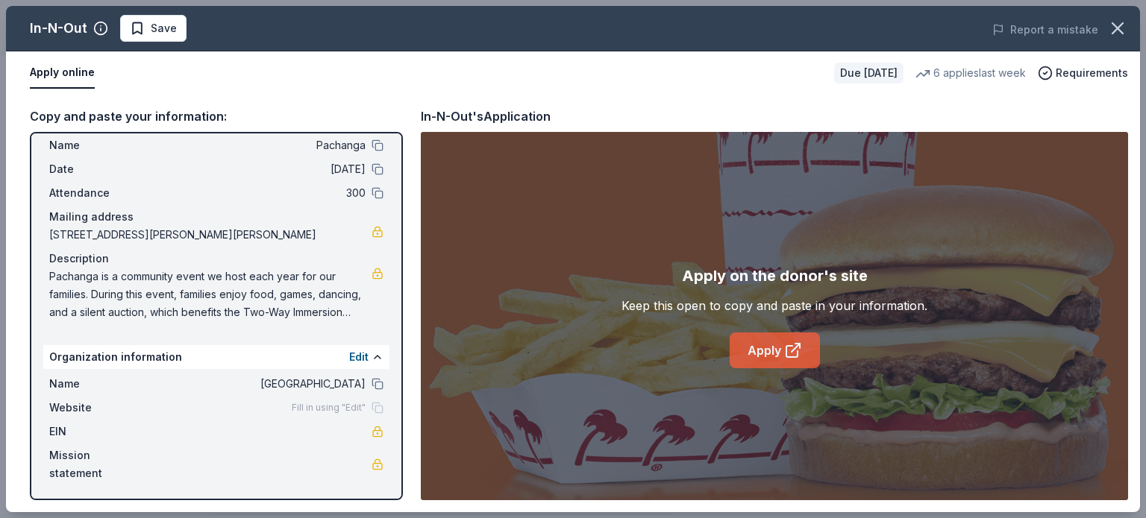
click at [774, 363] on link "Apply" at bounding box center [775, 351] width 90 height 36
click at [1122, 32] on icon "button" at bounding box center [1117, 28] width 10 height 10
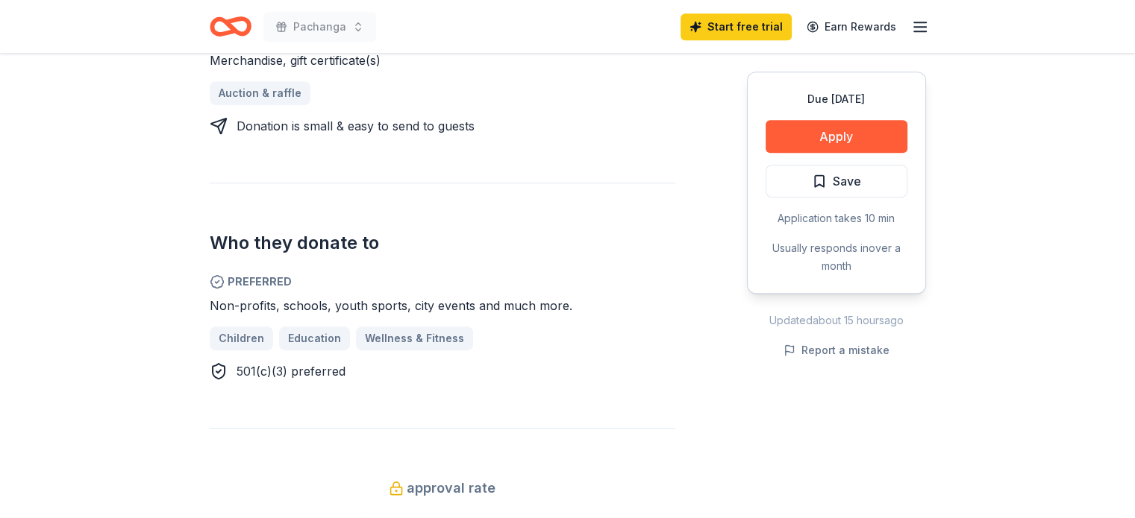
scroll to position [713, 0]
